Goal: Task Accomplishment & Management: Complete application form

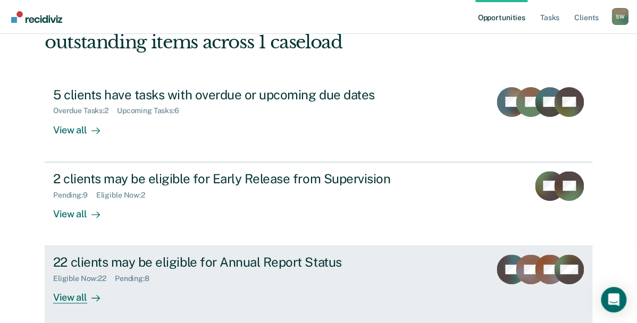
scroll to position [86, 0]
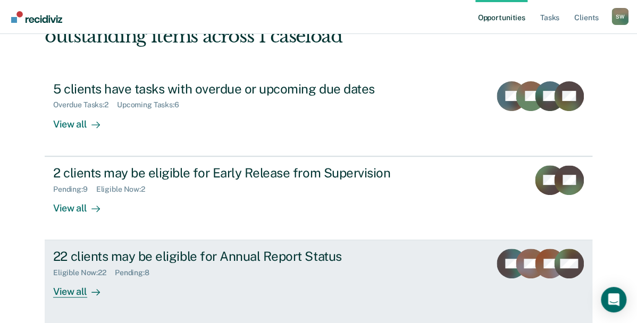
click at [64, 290] on div "View all" at bounding box center [83, 287] width 60 height 21
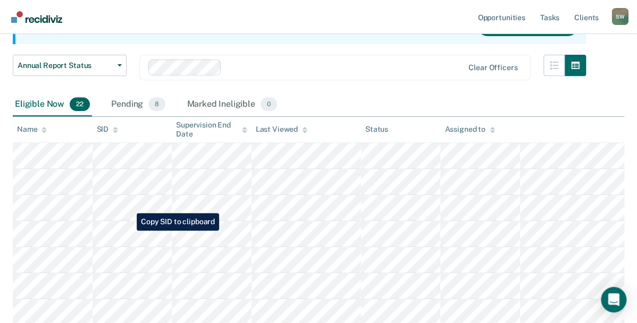
scroll to position [138, 0]
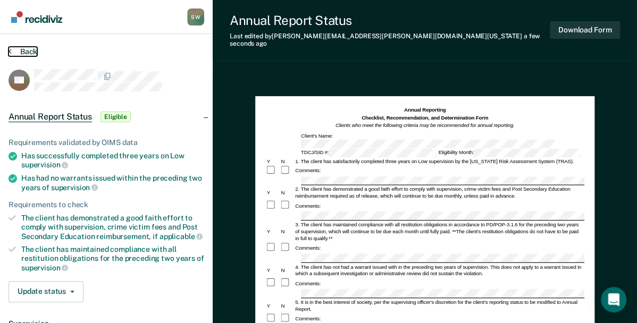
click at [19, 47] on button "Back" at bounding box center [23, 52] width 29 height 10
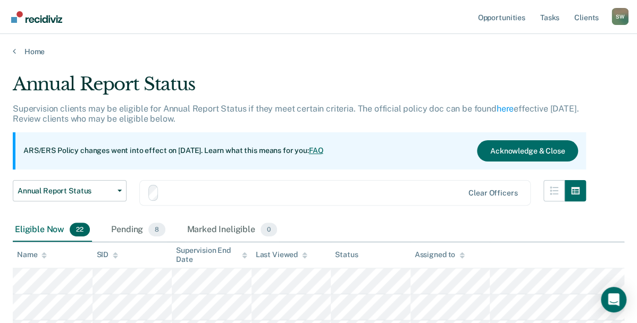
scroll to position [138, 0]
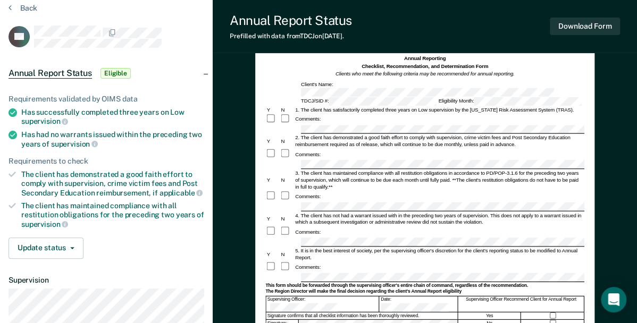
scroll to position [53, 0]
